Goal: Task Accomplishment & Management: Use online tool/utility

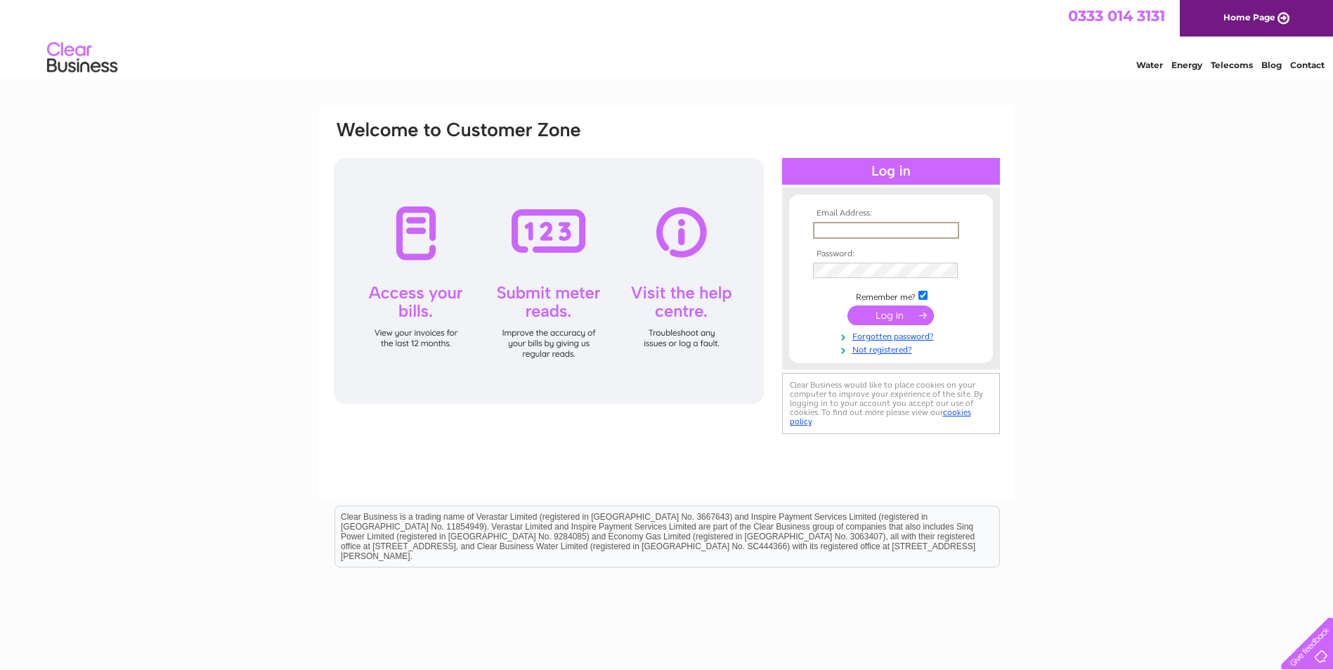
click at [825, 226] on input "text" at bounding box center [886, 230] width 146 height 17
type input "[EMAIL_ADDRESS][DOMAIN_NAME]"
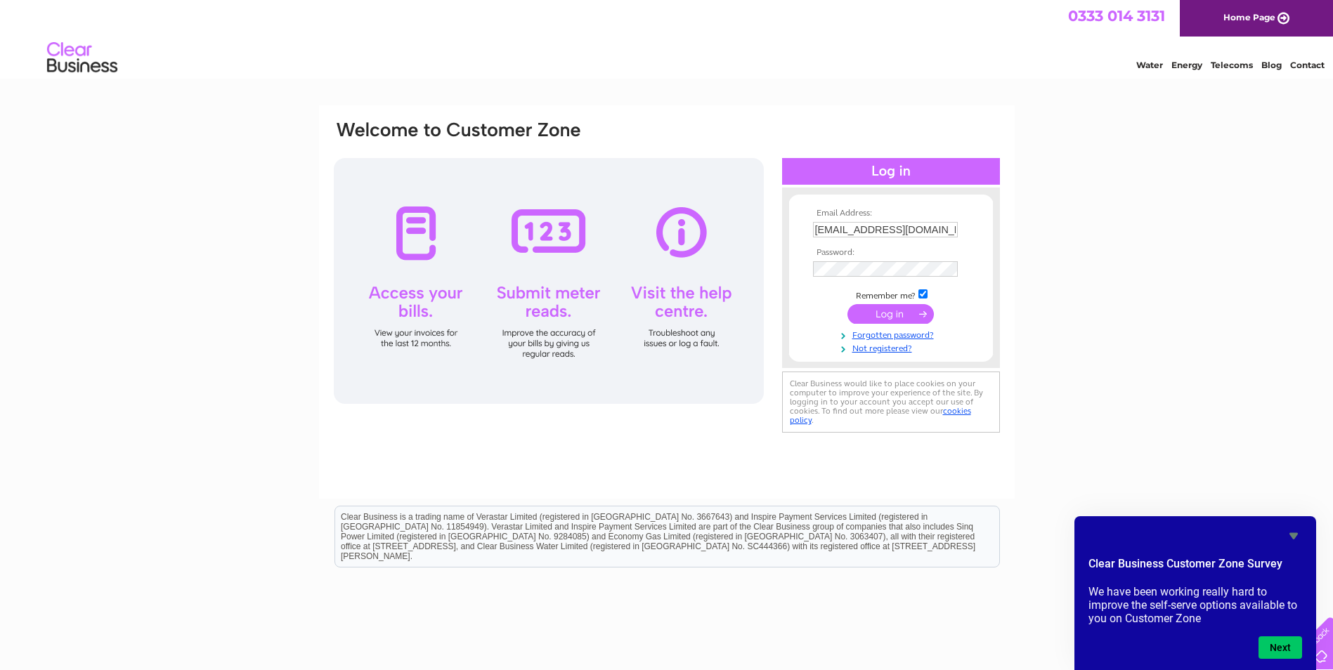
click at [885, 314] on input "submit" at bounding box center [890, 314] width 86 height 20
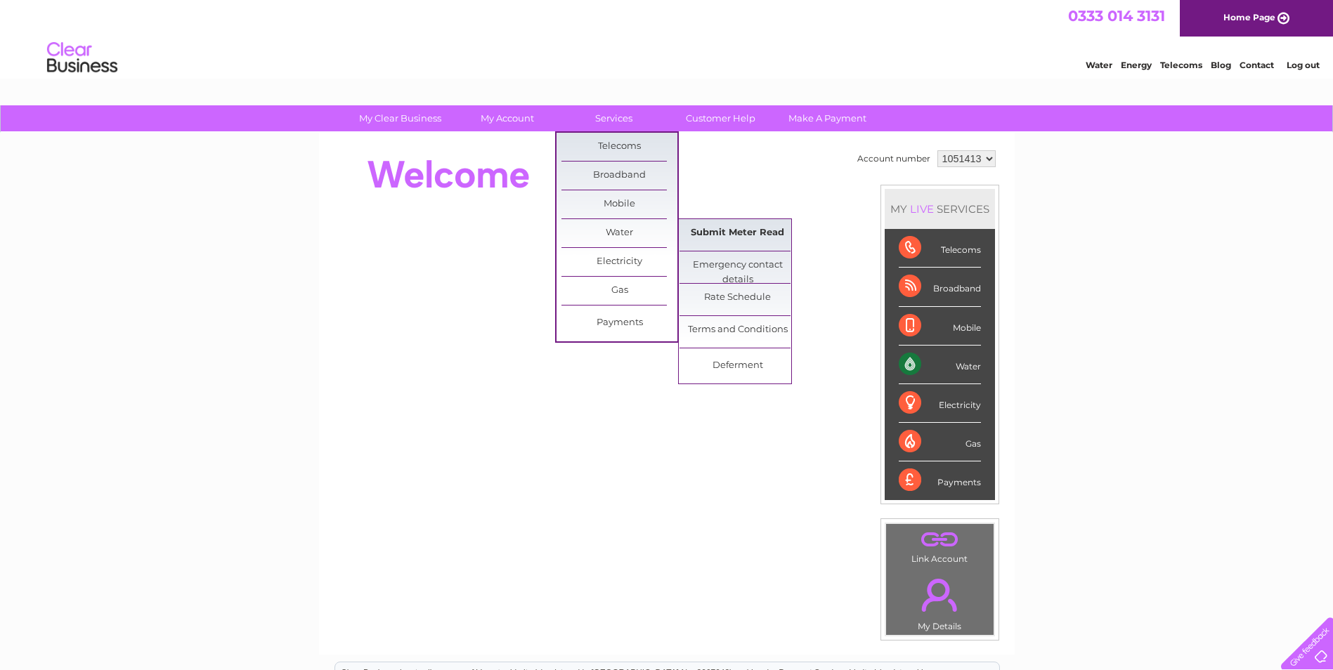
click at [750, 230] on link "Submit Meter Read" at bounding box center [737, 233] width 116 height 28
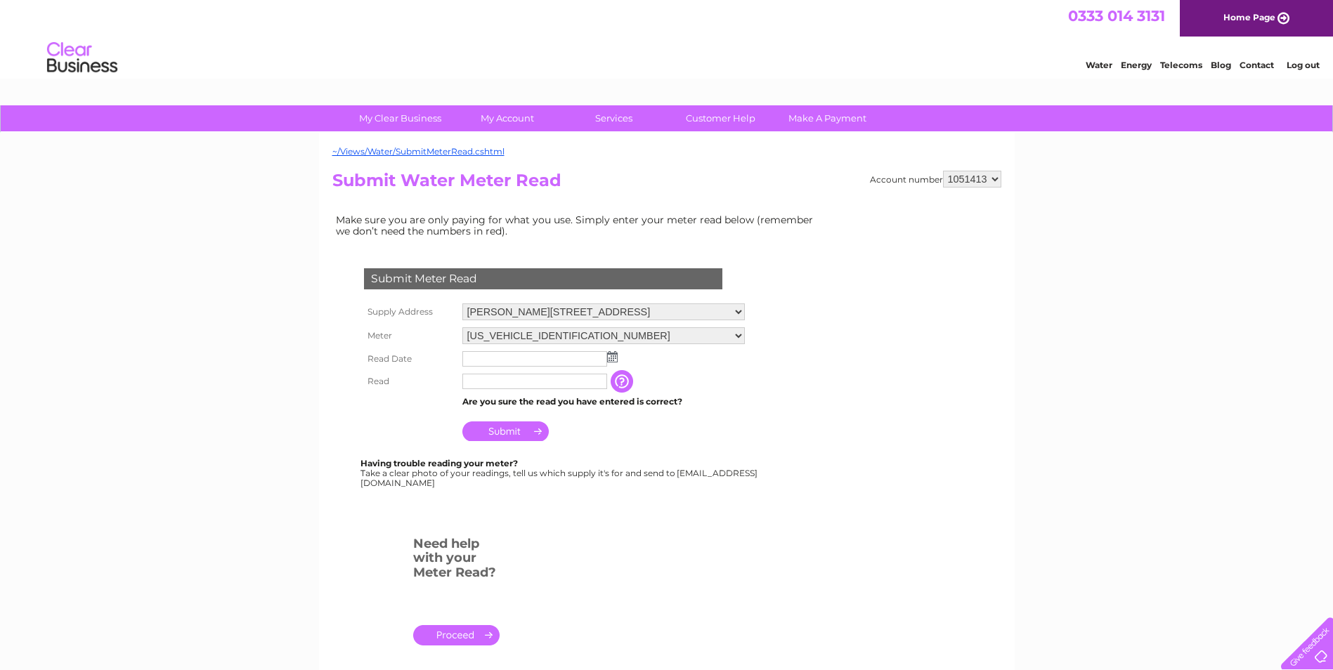
click at [613, 354] on img at bounding box center [612, 356] width 11 height 11
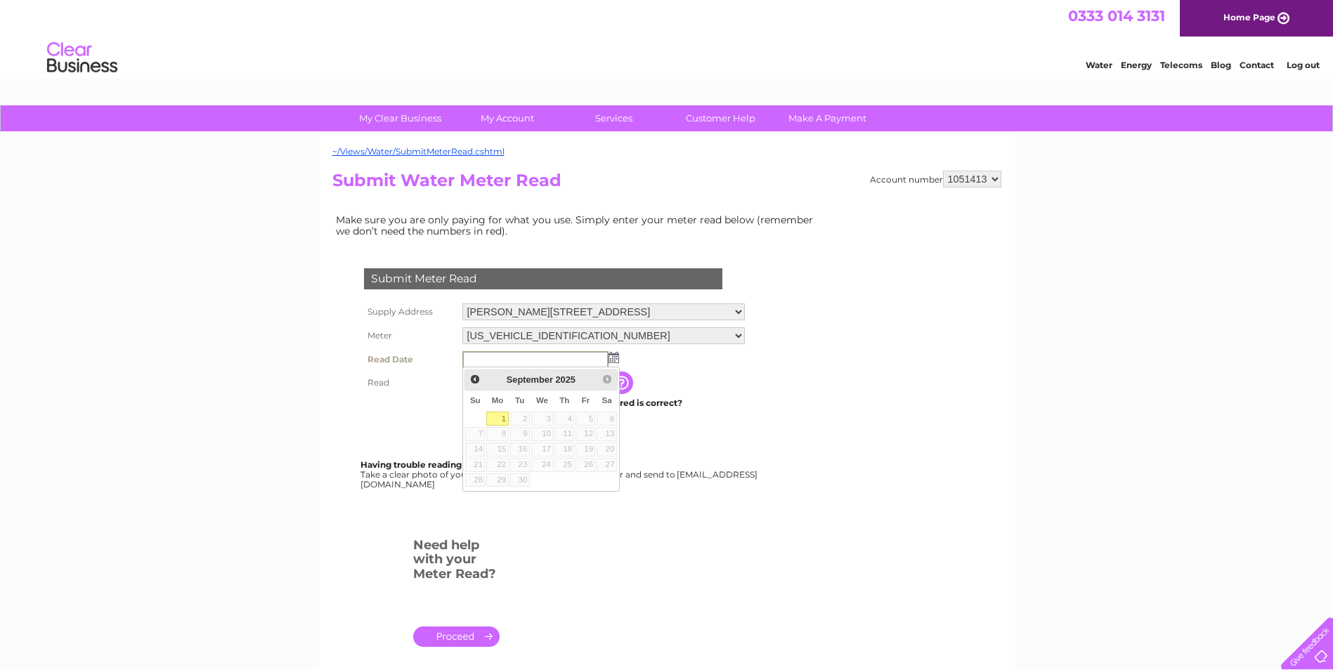
click at [498, 418] on link "1" at bounding box center [497, 419] width 22 height 14
type input "2025/09/01"
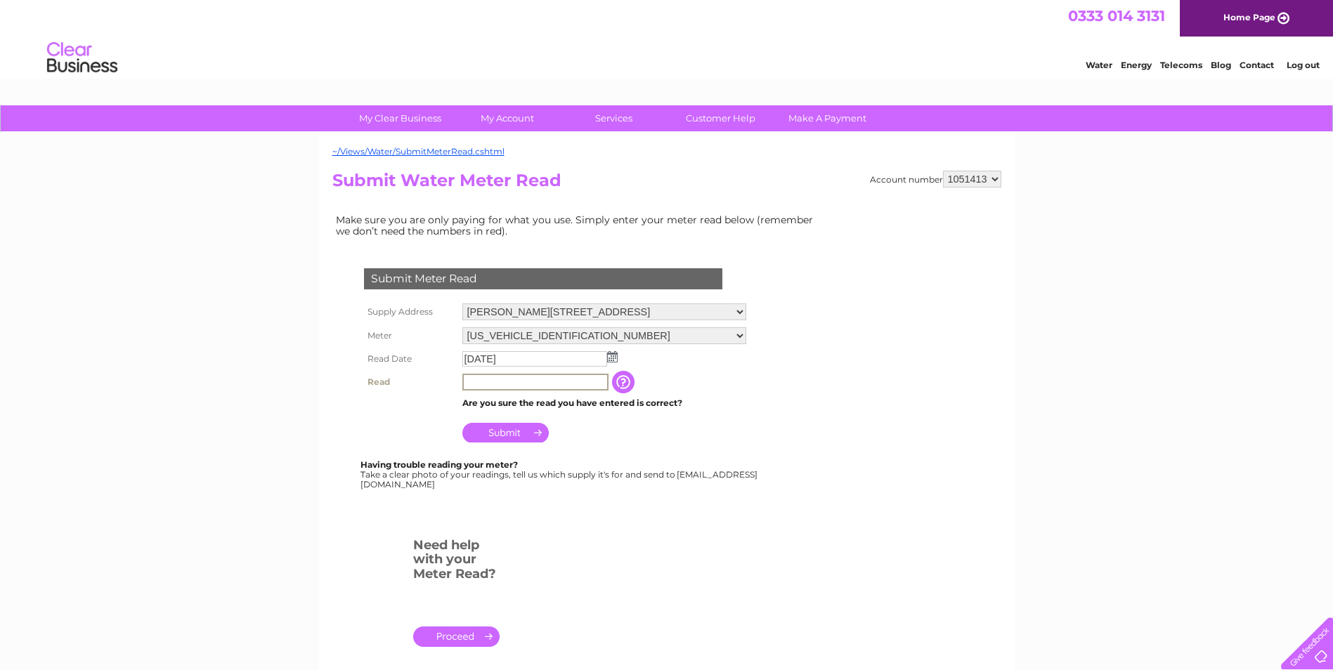
click at [485, 380] on input "text" at bounding box center [535, 382] width 146 height 17
type input "2678"
click at [507, 431] on input "Submit" at bounding box center [505, 433] width 86 height 20
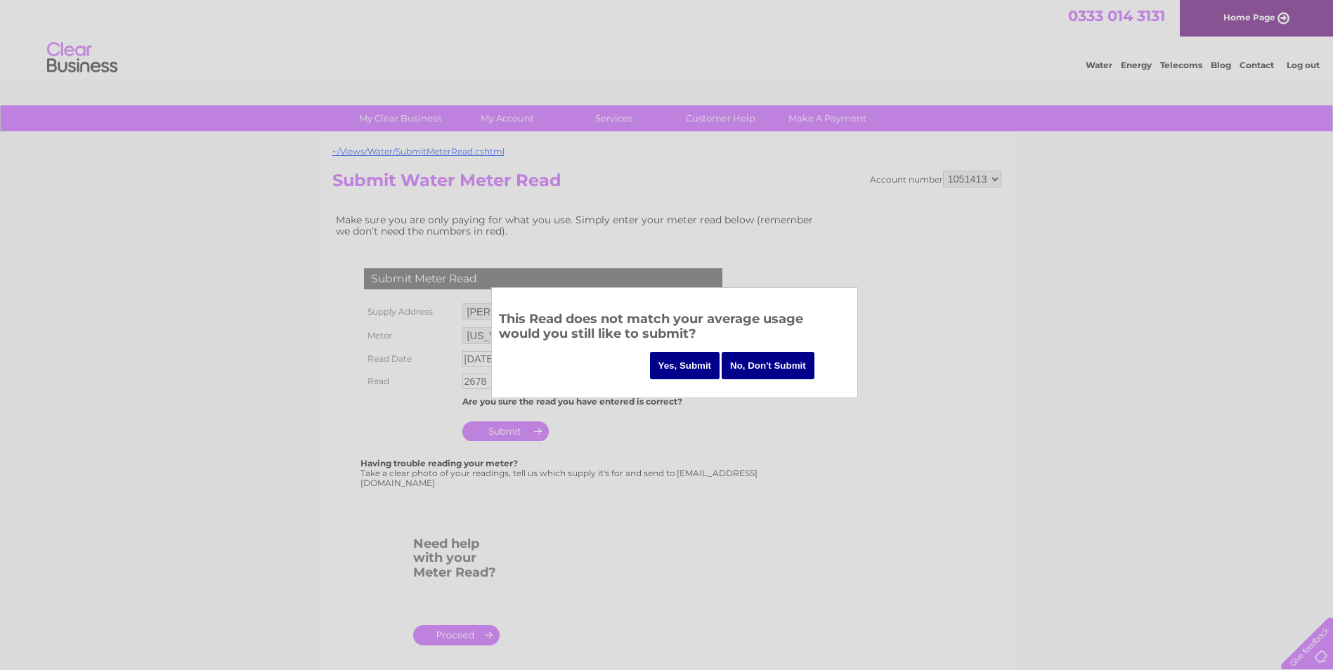
click at [698, 363] on input "Yes, Submit" at bounding box center [685, 365] width 70 height 27
